Goal: Information Seeking & Learning: Learn about a topic

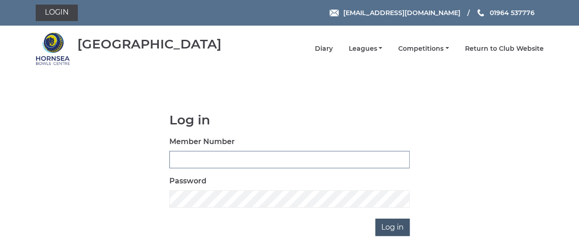
type input "0894"
click at [398, 230] on input "Log in" at bounding box center [392, 227] width 34 height 17
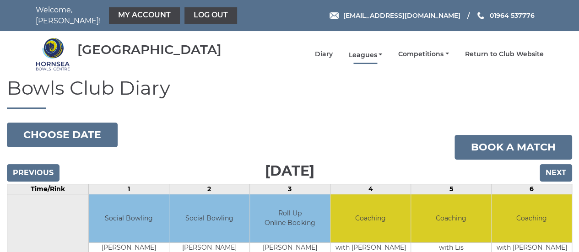
click at [379, 45] on li "Leagues Club leagues - Winter 2025-6 Club leagues - Summer 2025 Club leagues - …" at bounding box center [357, 54] width 50 height 18
click at [382, 51] on link "Leagues" at bounding box center [365, 55] width 34 height 9
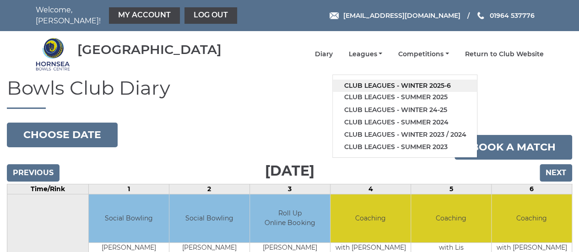
click at [387, 85] on link "Club leagues - Winter 2025-6" at bounding box center [405, 86] width 144 height 12
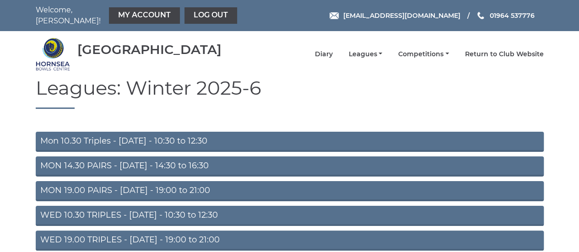
click at [190, 235] on link "WED 19.00 TRIPLES - [DATE] - 19:00 to 21:00" at bounding box center [290, 241] width 508 height 20
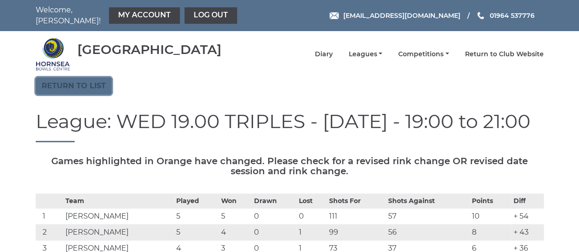
click at [92, 82] on link "Return to list" at bounding box center [74, 85] width 76 height 17
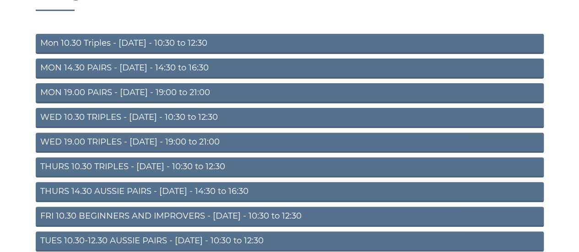
scroll to position [99, 0]
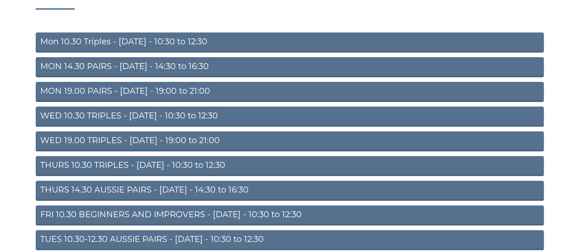
click at [157, 235] on link "TUES 10.30-12.30 AUSSIE PAIRS - Tuesday - 10:30 to 12:30" at bounding box center [290, 240] width 508 height 20
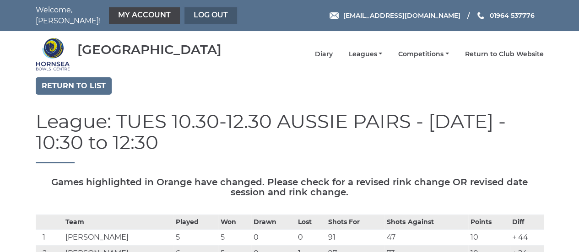
click at [204, 9] on link "Log out" at bounding box center [211, 15] width 53 height 16
